Goal: Navigation & Orientation: Understand site structure

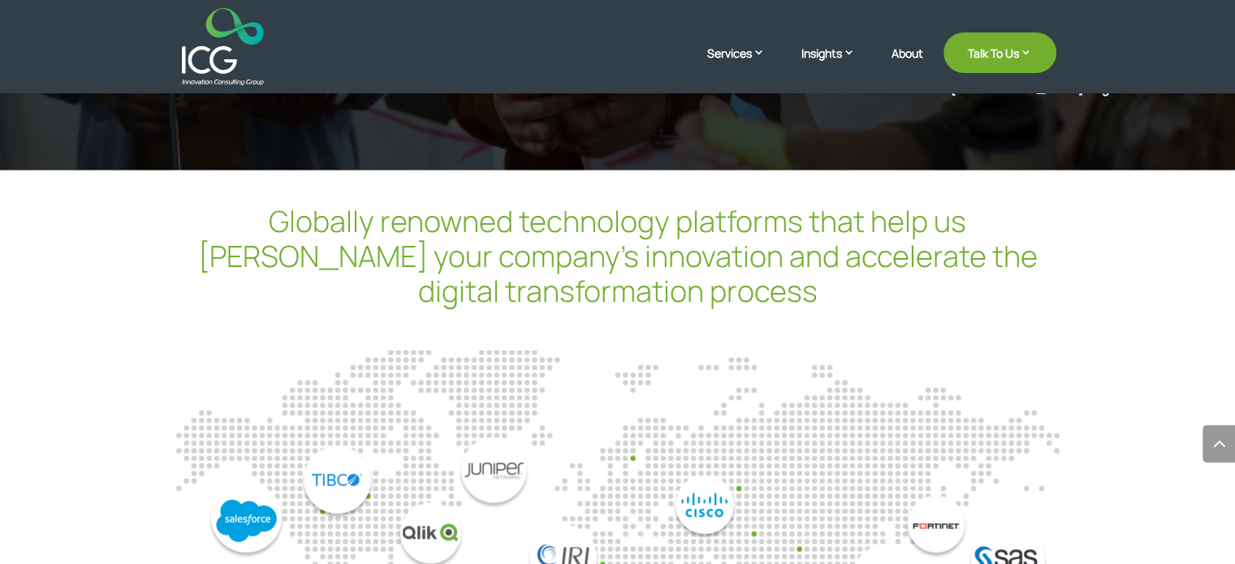
scroll to position [4227, 0]
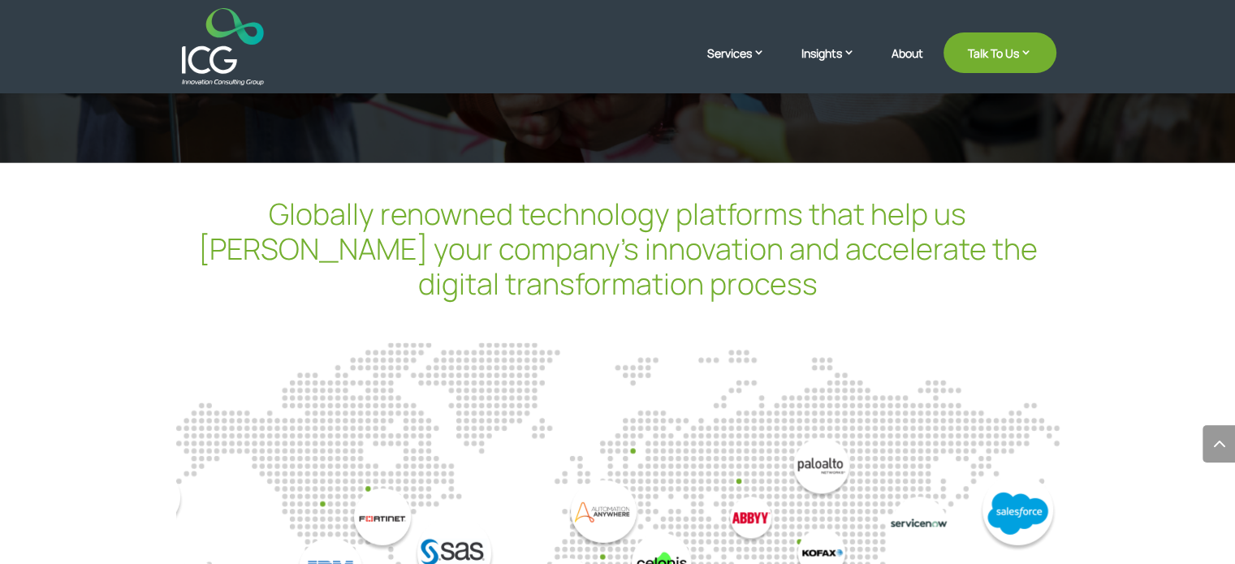
click at [703, 481] on div "12 / 14" at bounding box center [616, 549] width 221 height 136
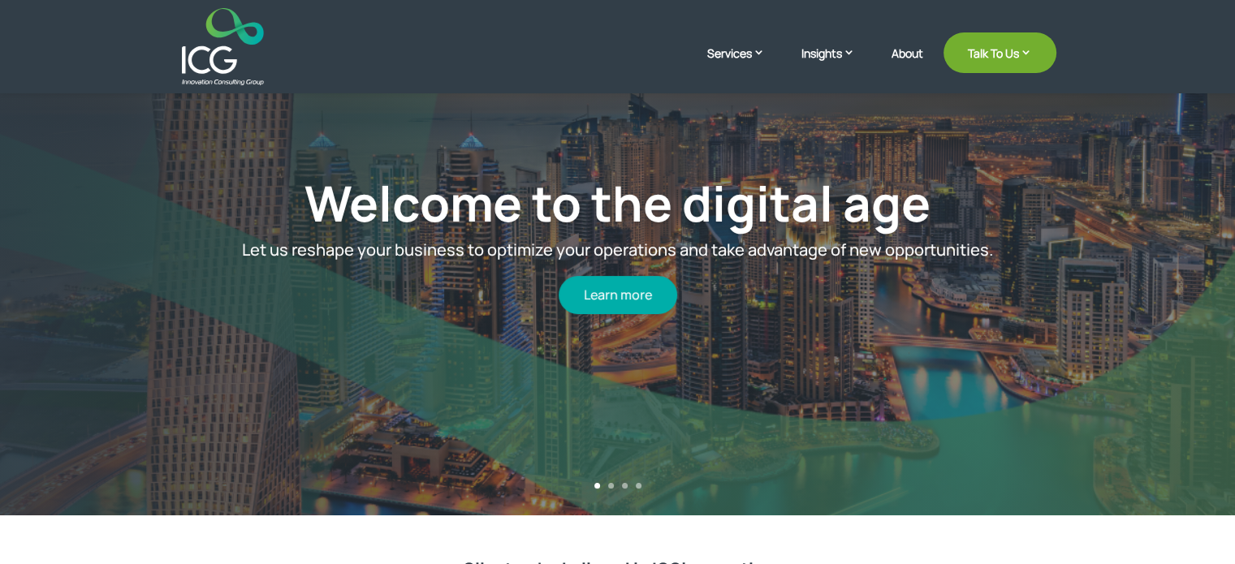
scroll to position [0, 0]
